Goal: Check status: Check status

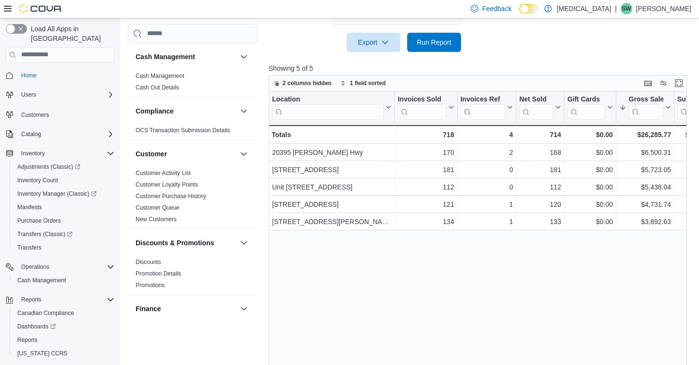
scroll to position [300, 0]
click at [439, 47] on span "Run Report" at bounding box center [434, 42] width 35 height 10
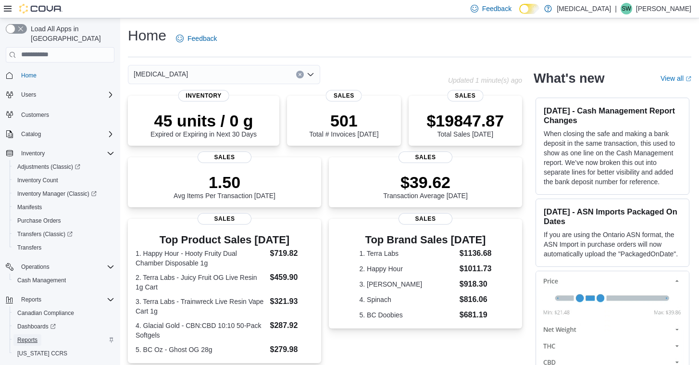
click at [32, 336] on span "Reports" at bounding box center [27, 340] width 20 height 8
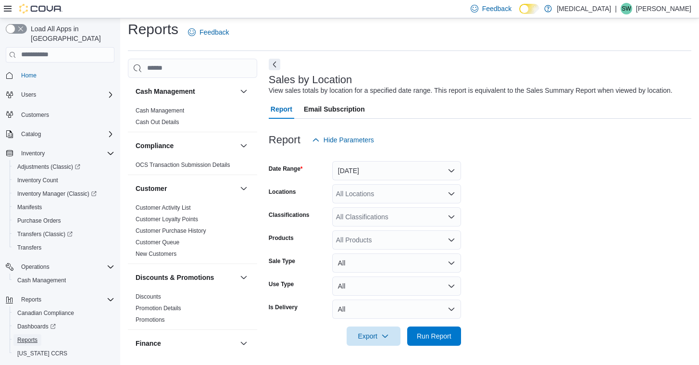
scroll to position [16, 0]
click at [368, 169] on button "[DATE]" at bounding box center [396, 170] width 129 height 19
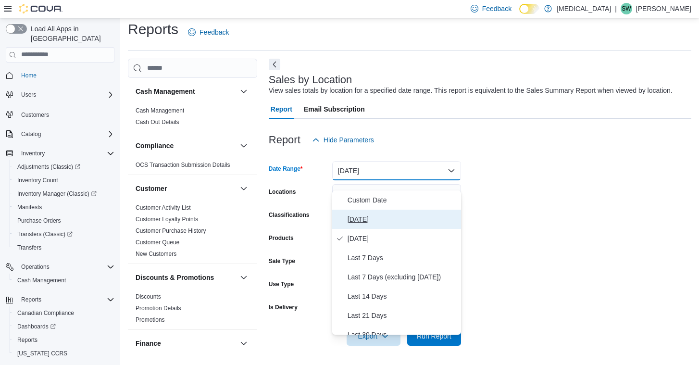
click at [369, 213] on span "[DATE]" at bounding box center [403, 219] width 110 height 12
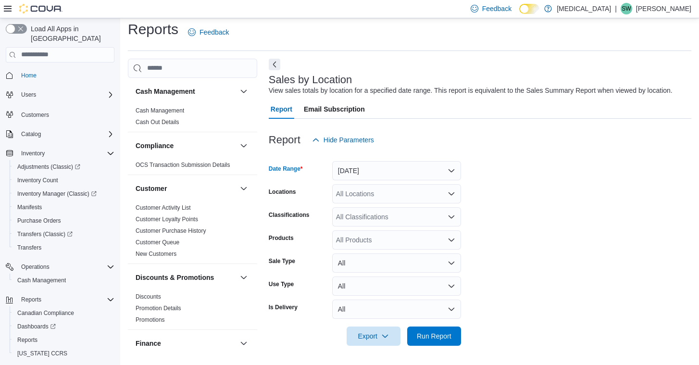
click at [369, 196] on div "All Locations" at bounding box center [396, 193] width 129 height 19
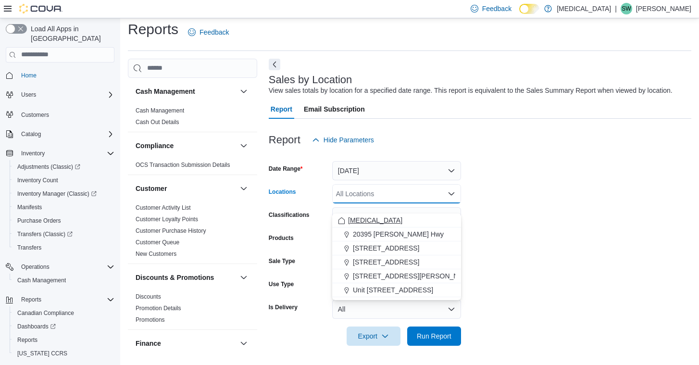
click at [366, 215] on div "[MEDICAL_DATA]" at bounding box center [396, 220] width 117 height 10
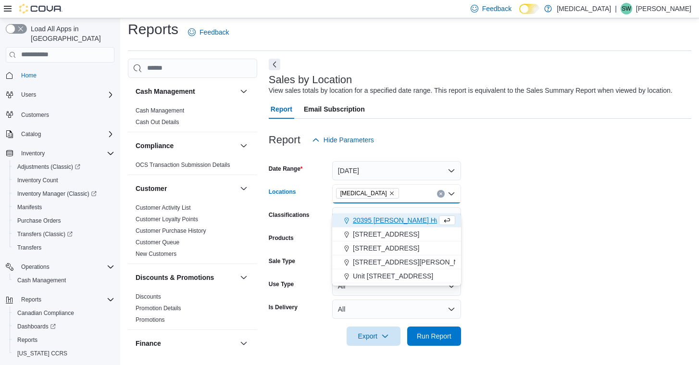
click at [532, 241] on form "Date Range [DATE] Locations [MEDICAL_DATA] Combo box. Selected. [MEDICAL_DATA].…" at bounding box center [480, 248] width 423 height 196
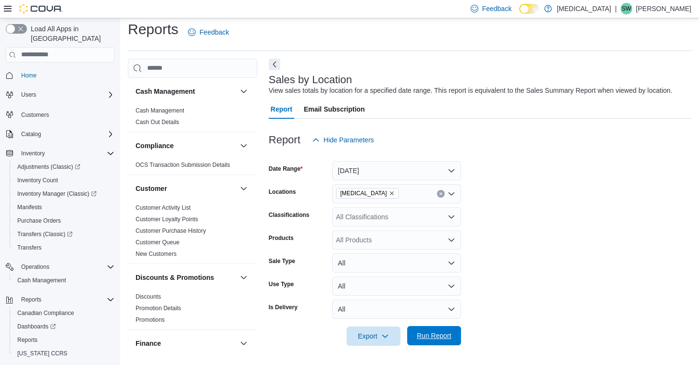
click at [442, 336] on span "Run Report" at bounding box center [434, 336] width 35 height 10
